Goal: Navigation & Orientation: Find specific page/section

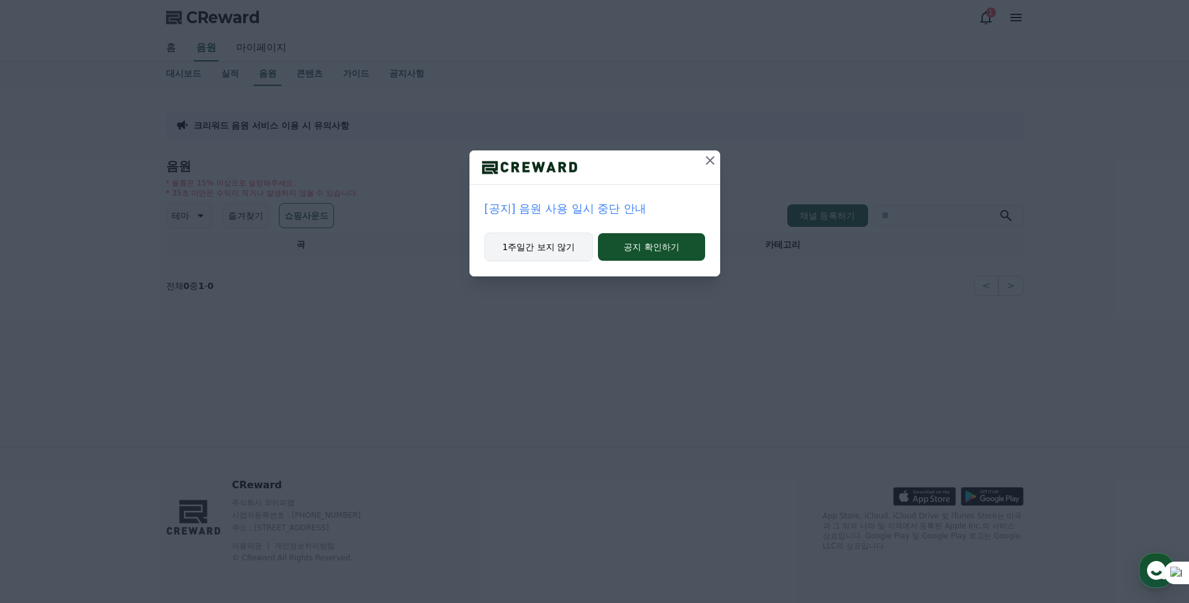
click at [552, 248] on button "1주일간 보지 않기" at bounding box center [538, 246] width 109 height 29
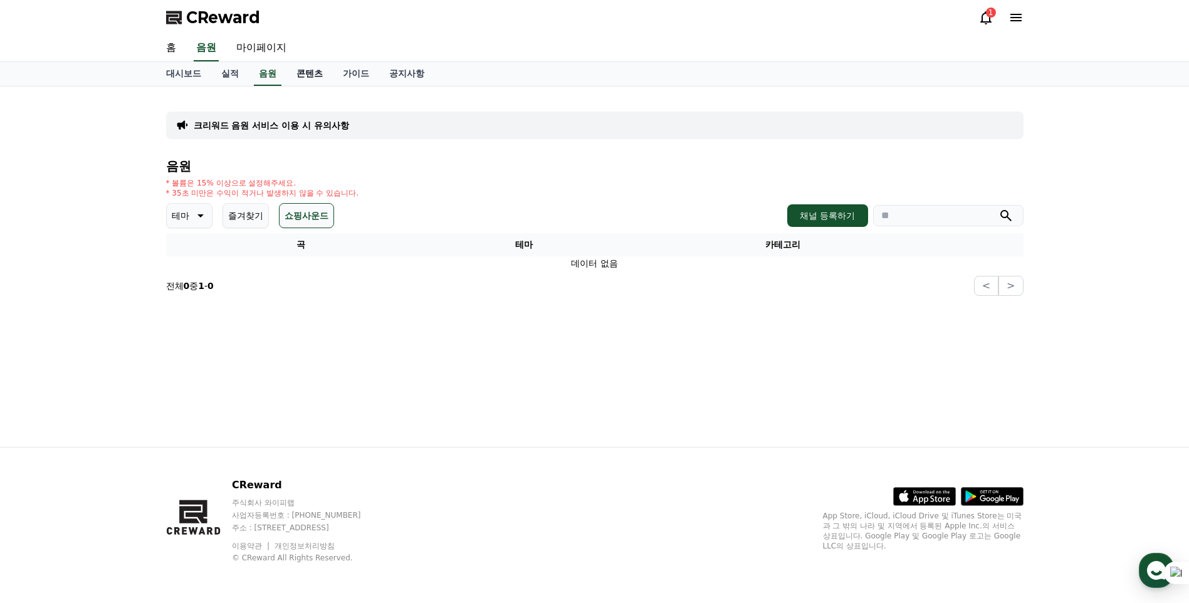
click at [311, 75] on link "콘텐츠" at bounding box center [309, 74] width 46 height 24
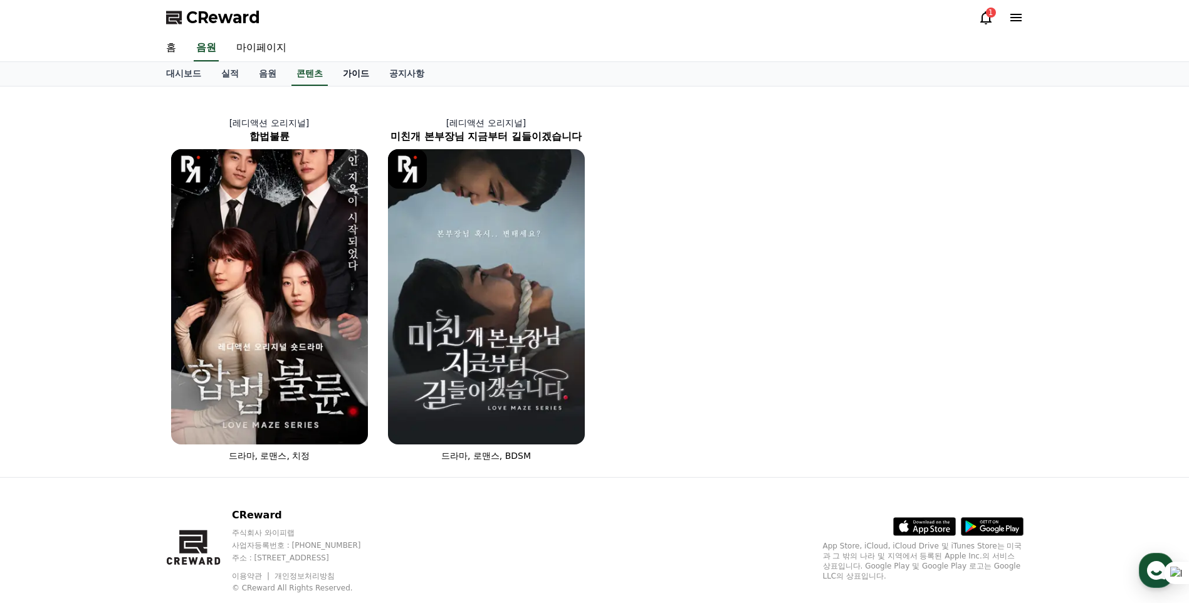
click at [357, 73] on link "가이드" at bounding box center [356, 74] width 46 height 24
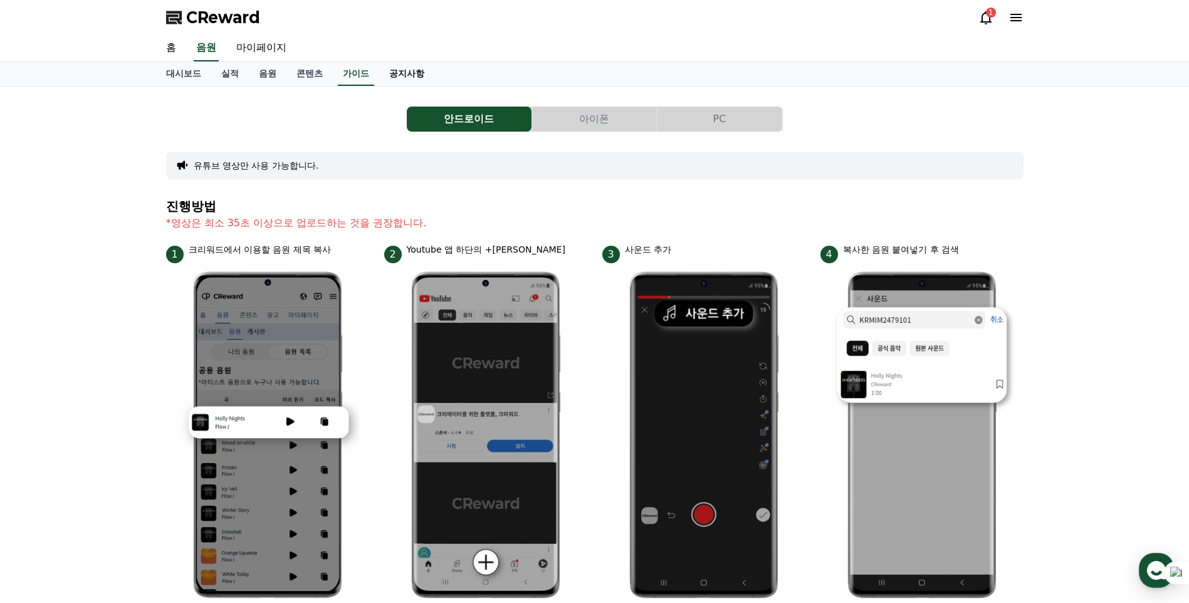
click at [415, 77] on link "공지사항" at bounding box center [406, 74] width 55 height 24
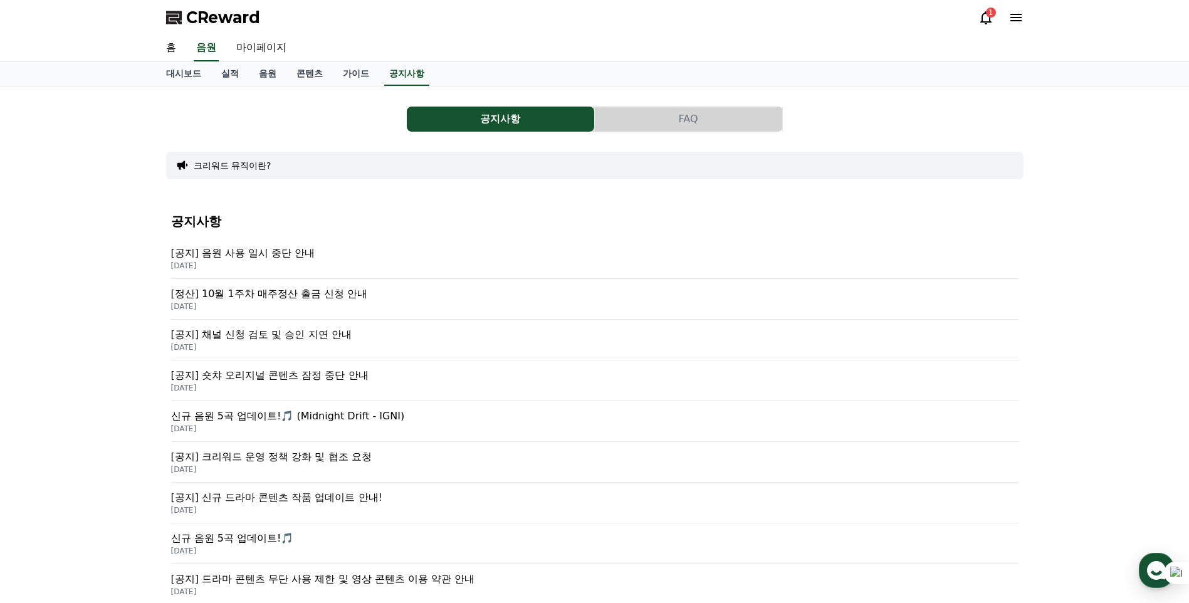
click at [298, 254] on p "[공지] 음원 사용 일시 중단 안내" at bounding box center [594, 253] width 847 height 15
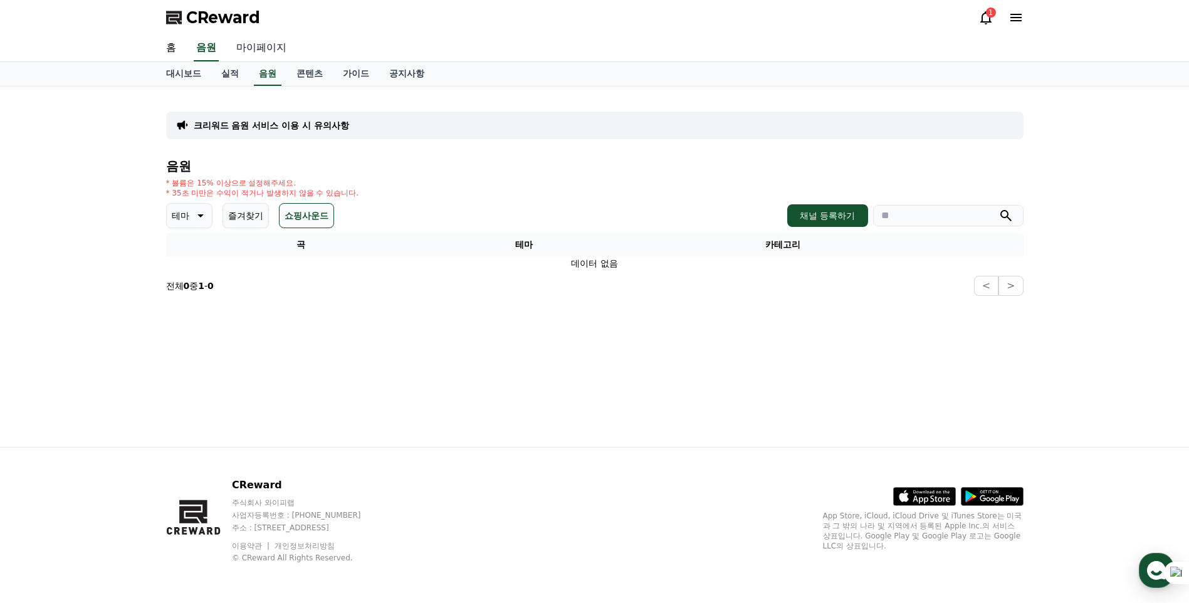
click at [263, 48] on link "마이페이지" at bounding box center [261, 48] width 70 height 26
select select "**********"
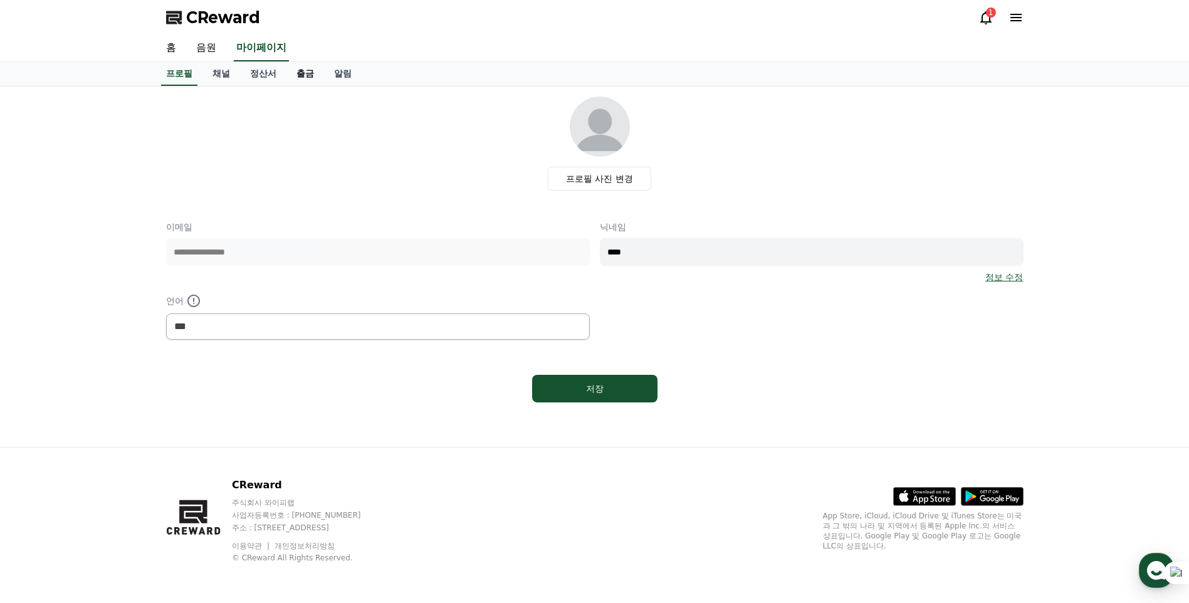
click at [311, 71] on link "출금" at bounding box center [305, 74] width 38 height 24
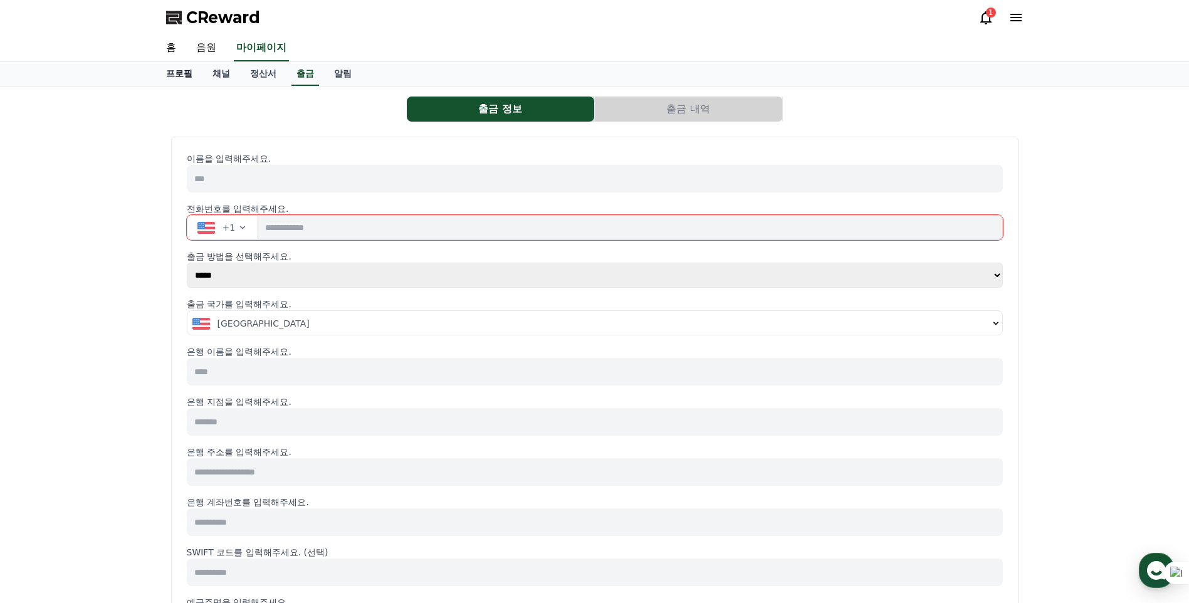
click at [187, 79] on link "프로필" at bounding box center [179, 74] width 46 height 24
select select "**********"
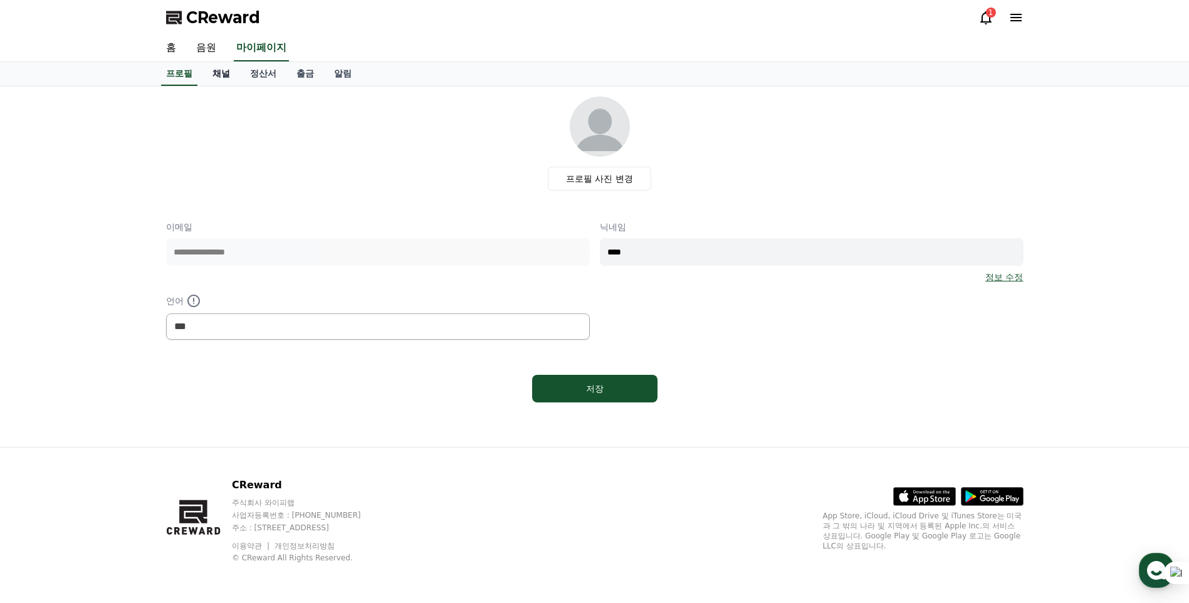
click at [227, 71] on link "채널" at bounding box center [221, 74] width 38 height 24
